Goal: Transaction & Acquisition: Subscribe to service/newsletter

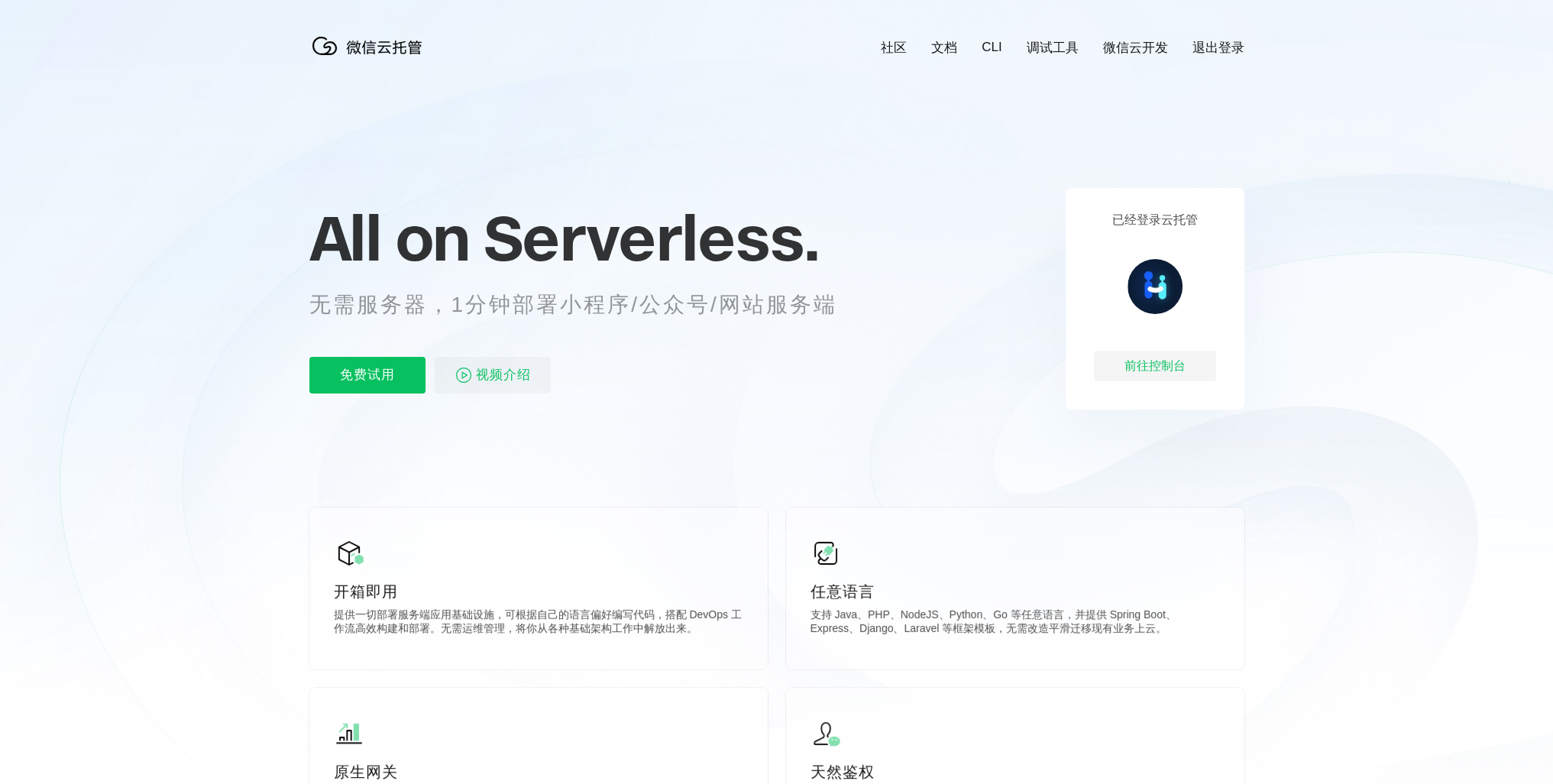
scroll to position [0, 2717]
click at [379, 390] on p "免费试用" at bounding box center [367, 374] width 116 height 37
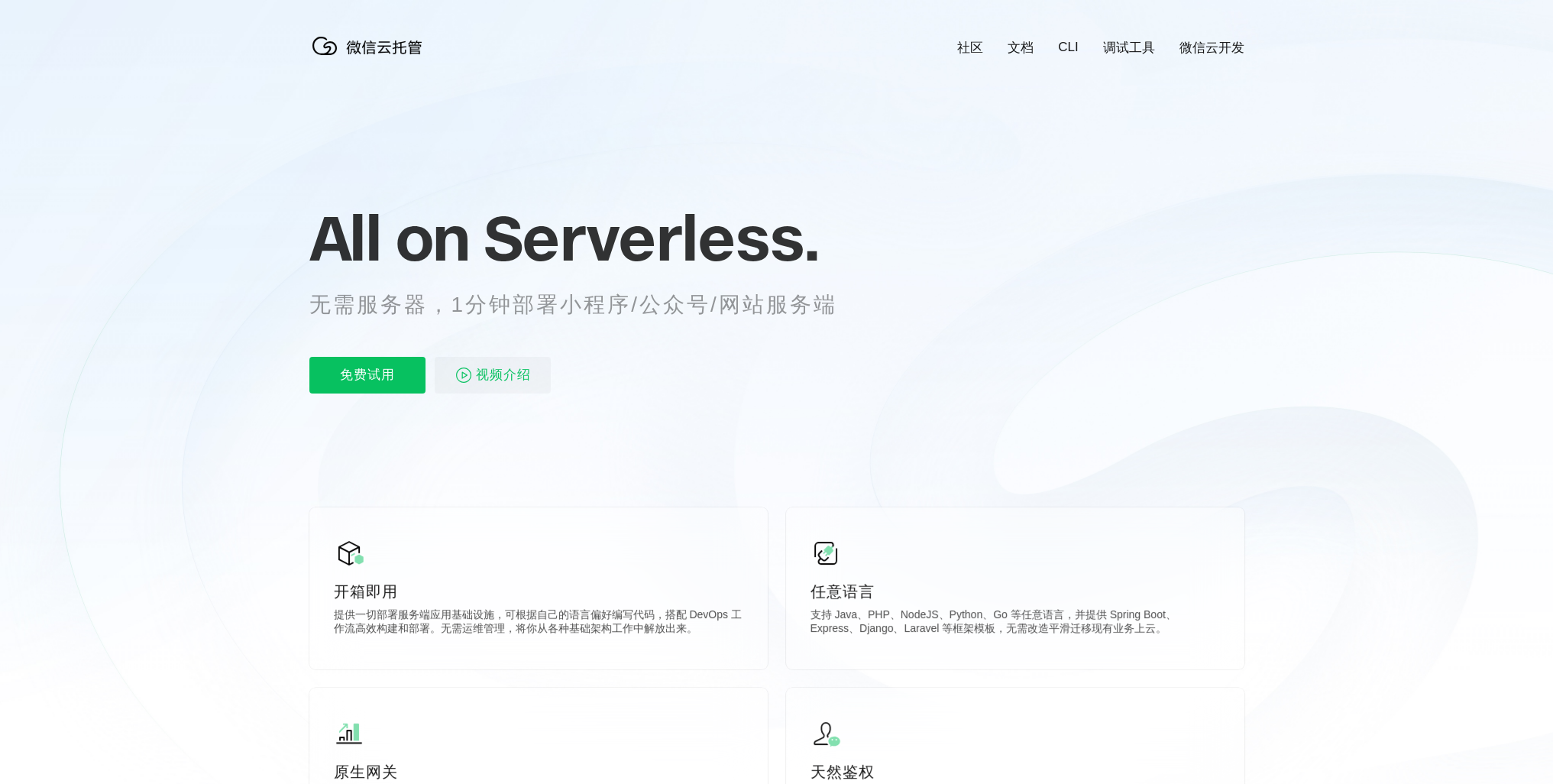
scroll to position [0, 2717]
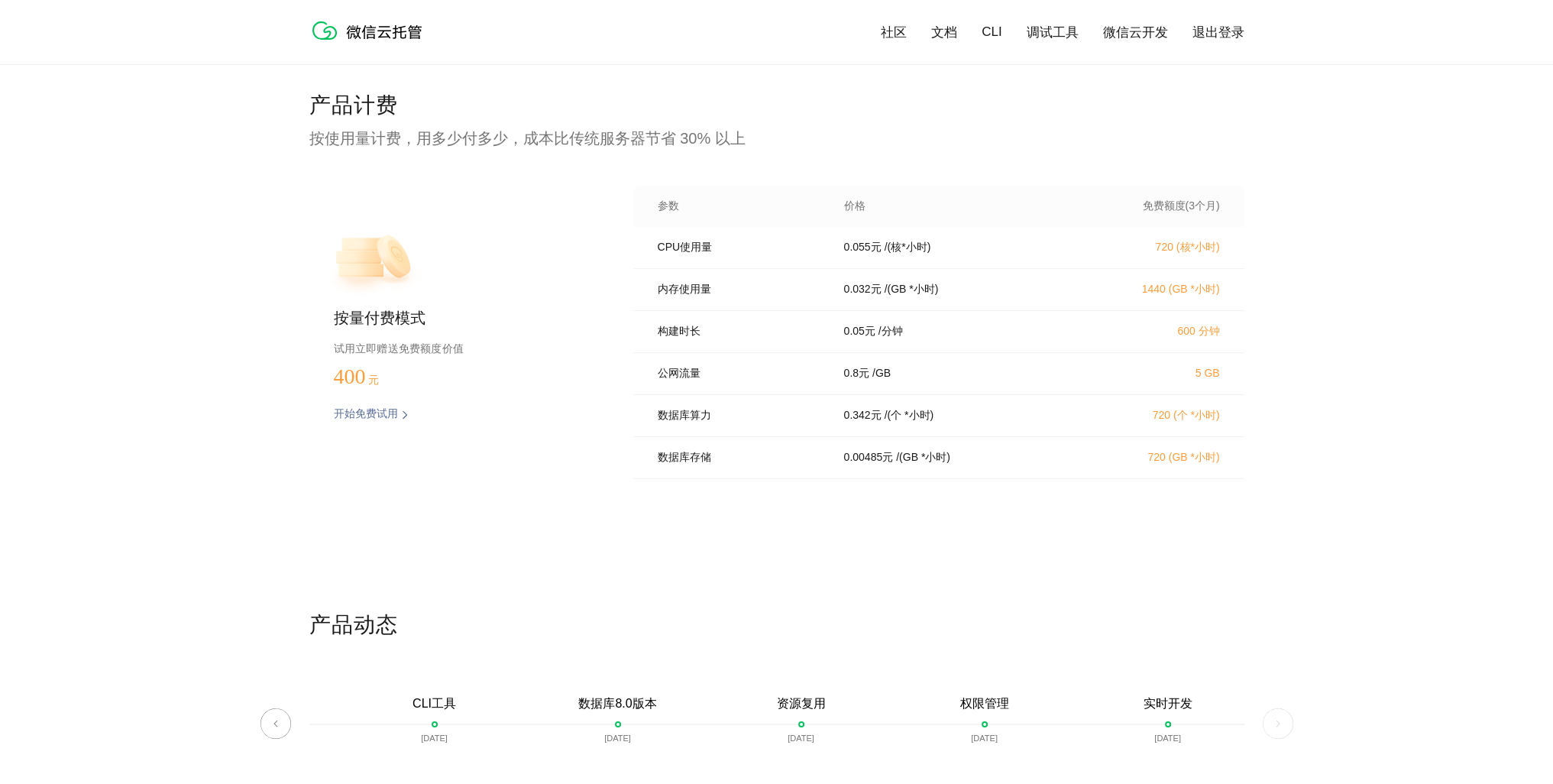
scroll to position [2674, 0]
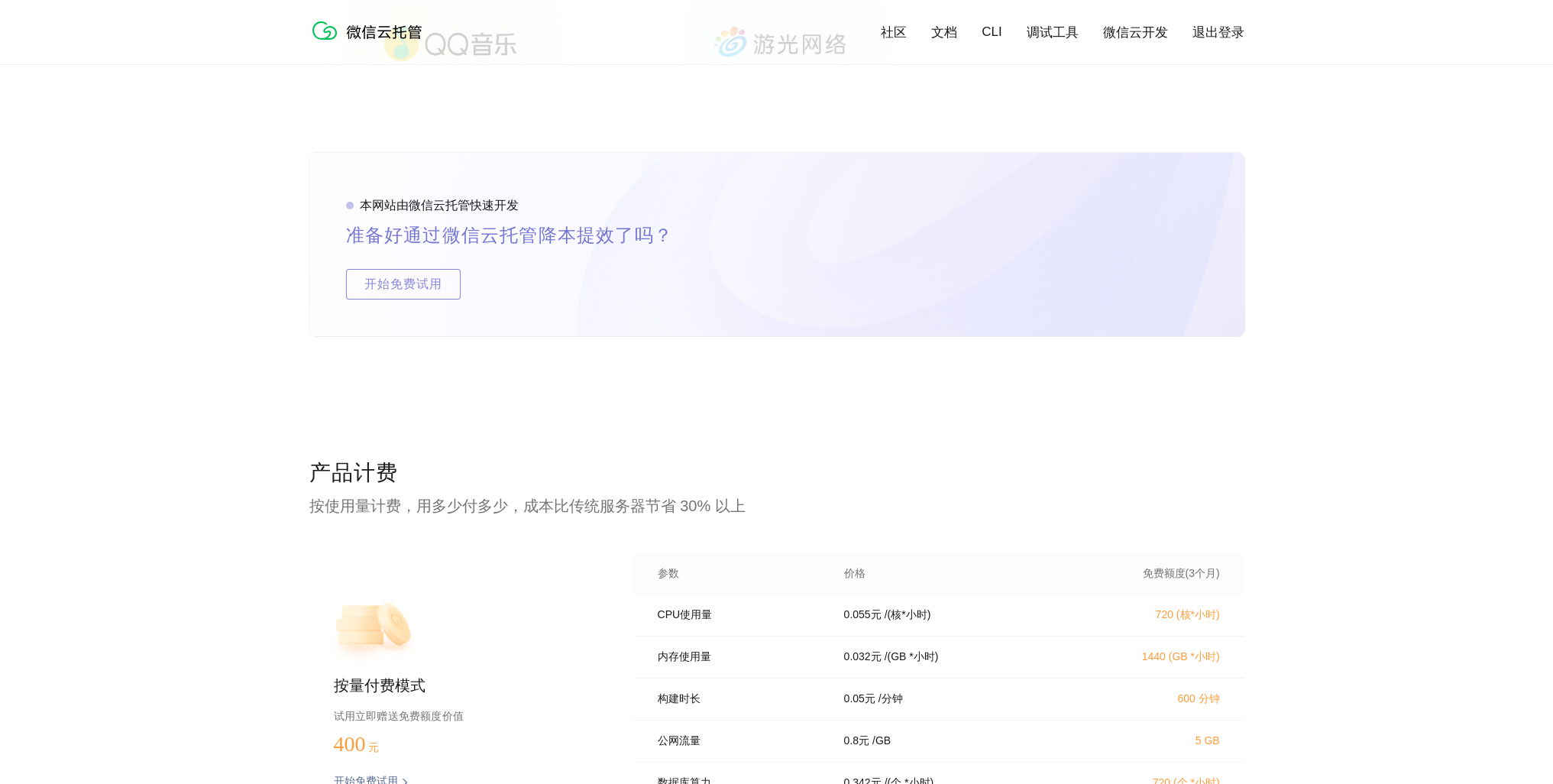
click at [102, 487] on div "产品计费 按使用量计费，用多少付多少，成本比传统服务器节省 30% 以上 按量付费模式 试用立即赠送免费额度价值 400 元 开始免费试用 预估费用 参数 价…" at bounding box center [776, 718] width 1553 height 519
